Goal: Transaction & Acquisition: Purchase product/service

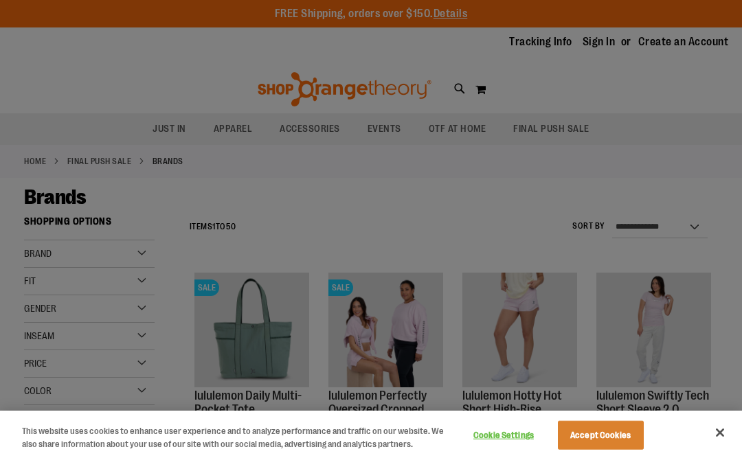
click at [619, 447] on button "Accept Cookies" at bounding box center [601, 435] width 86 height 29
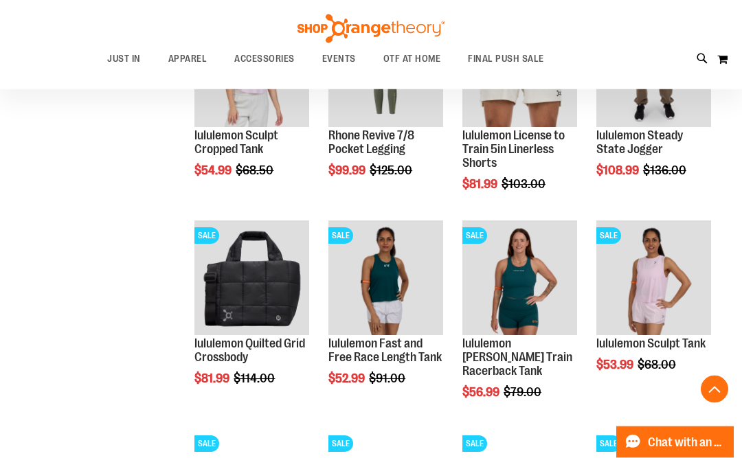
scroll to position [469, 0]
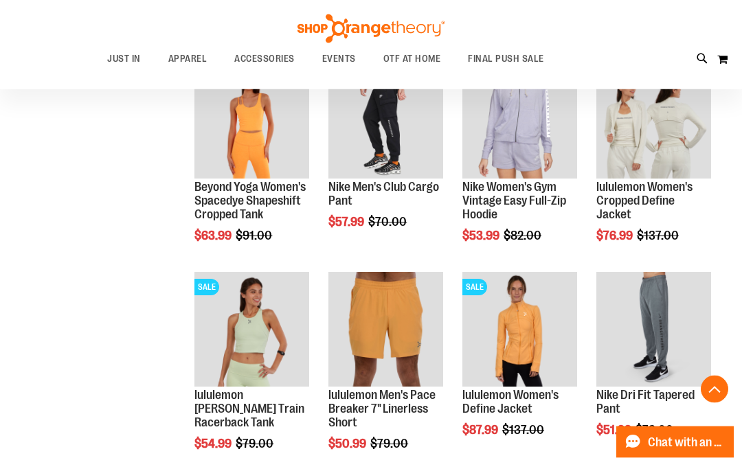
scroll to position [1040, 0]
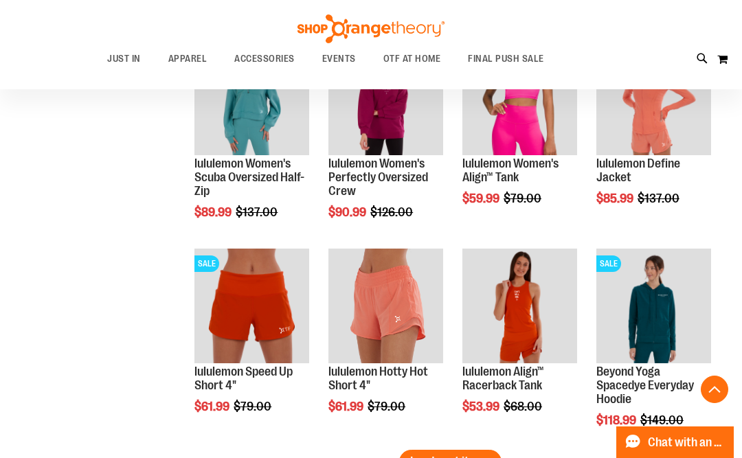
click at [461, 457] on button "Load next items" at bounding box center [450, 462] width 102 height 24
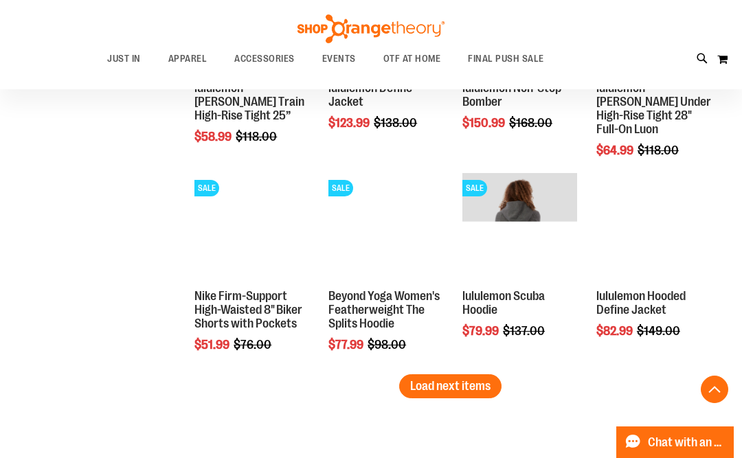
scroll to position [2389, 0]
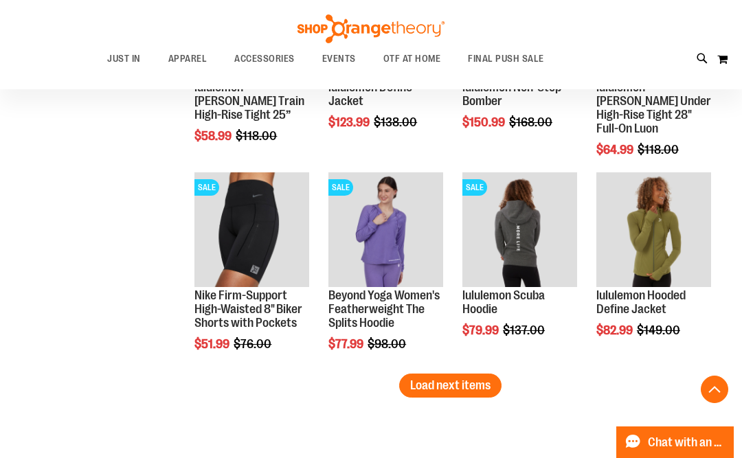
click at [476, 390] on span "Load next items" at bounding box center [450, 385] width 80 height 14
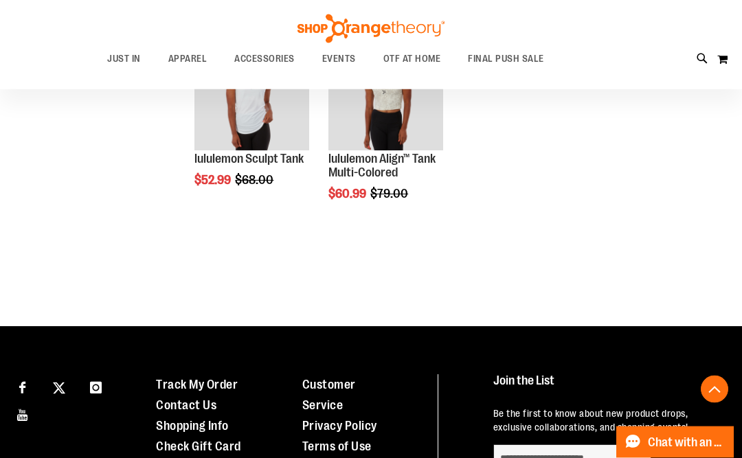
scroll to position [2733, 0]
